Goal: Task Accomplishment & Management: Manage account settings

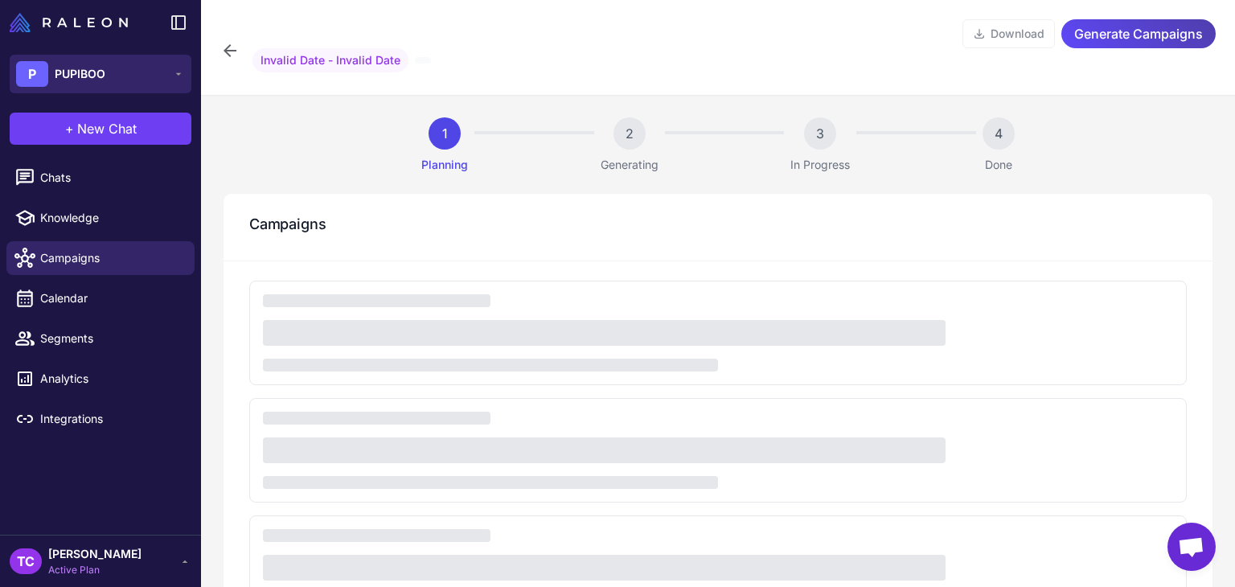
click at [169, 68] on button "P PUPIBOO" at bounding box center [101, 74] width 182 height 39
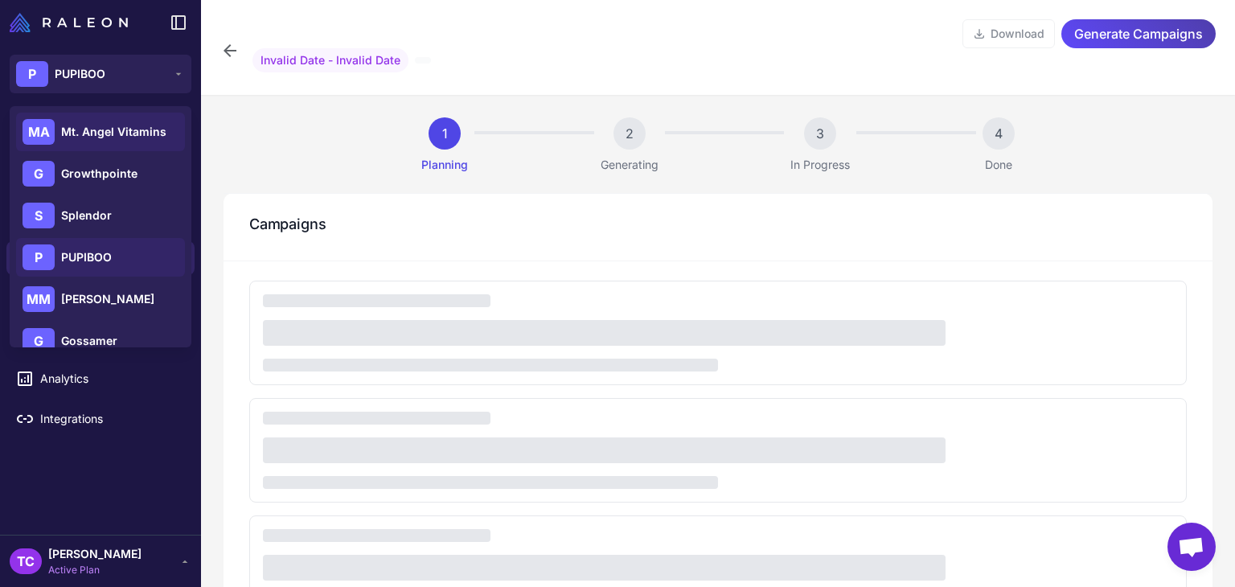
click at [138, 154] on div "MA Mt. Angel Vitamins" at bounding box center [100, 173] width 169 height 39
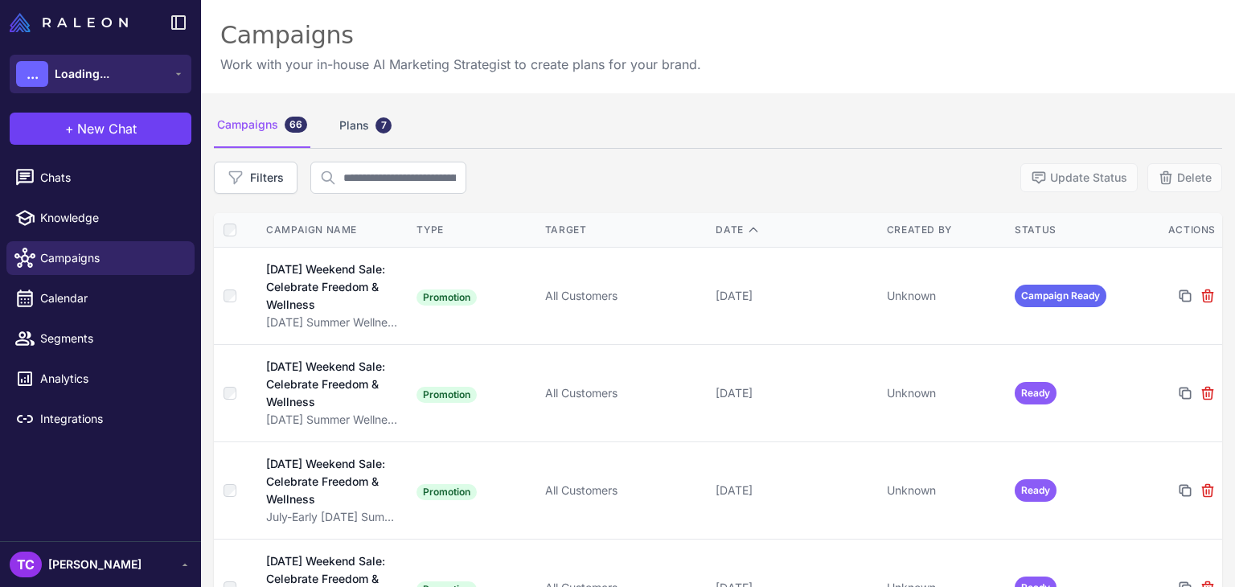
click at [122, 81] on button "... Loading..." at bounding box center [101, 74] width 182 height 39
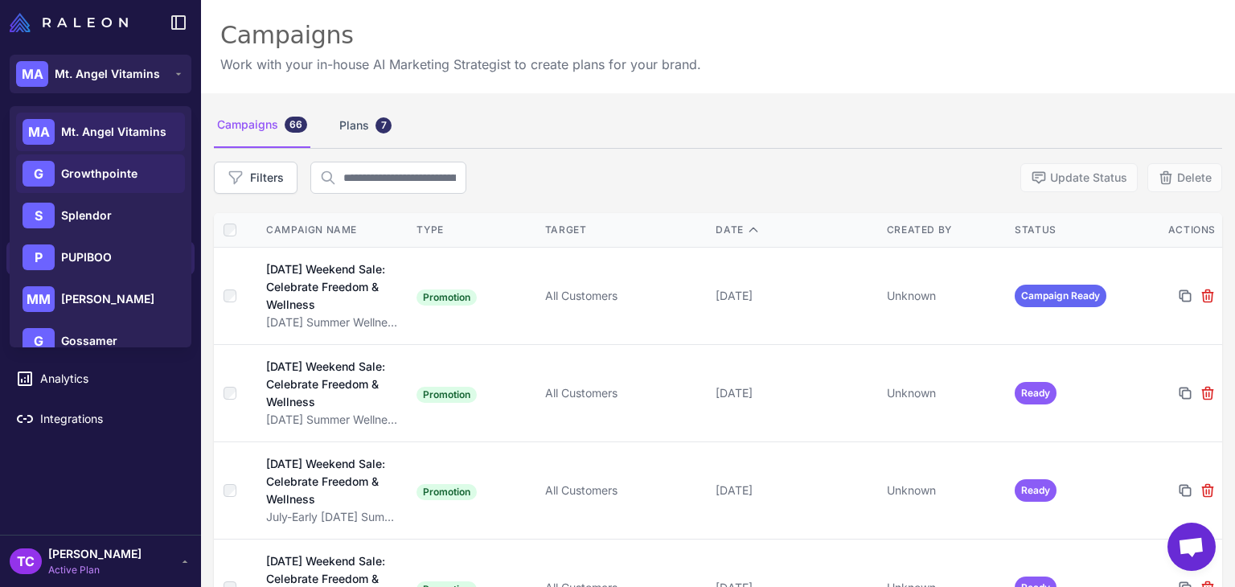
click at [90, 167] on span "Growthpointe" at bounding box center [99, 174] width 76 height 18
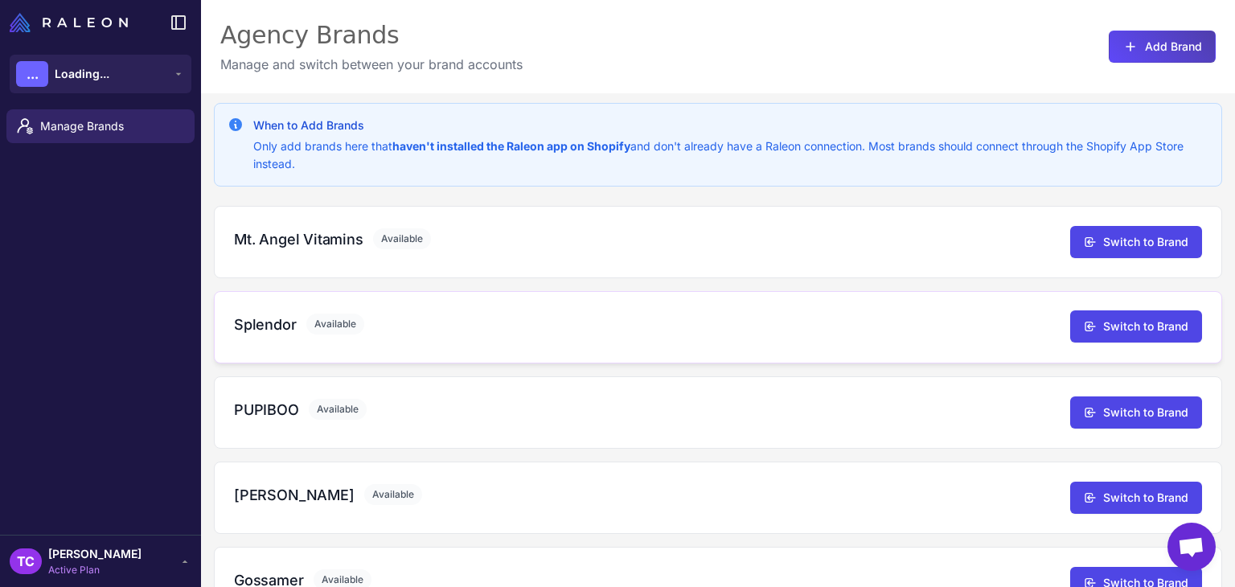
scroll to position [161, 0]
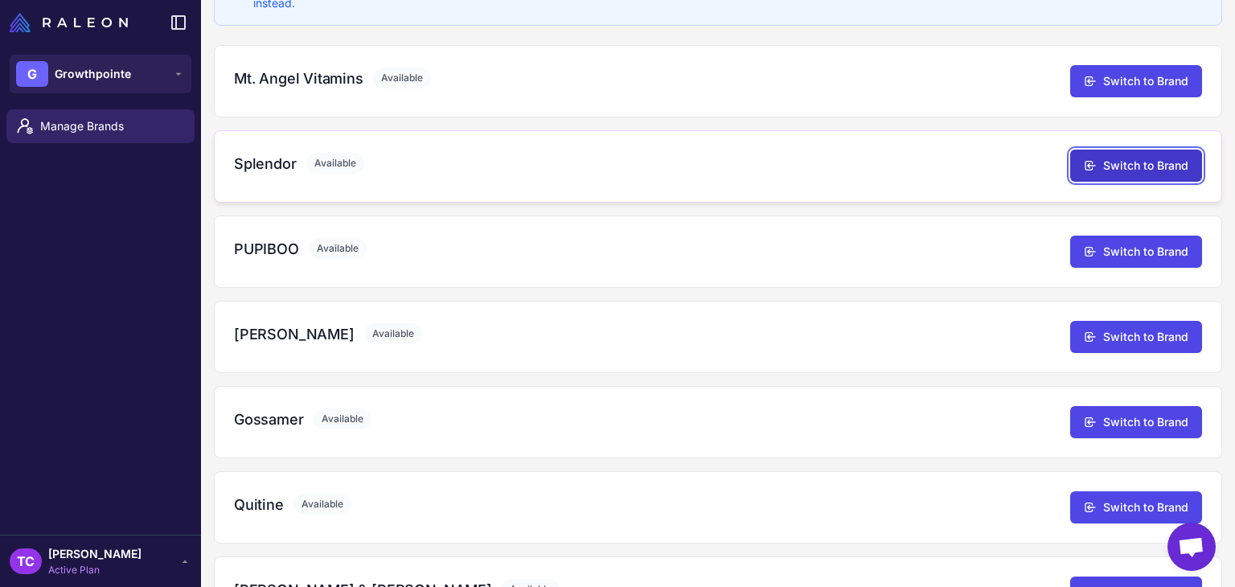
click at [1116, 168] on button "Switch to Brand" at bounding box center [1136, 166] width 132 height 32
